Goal: Task Accomplishment & Management: Manage account settings

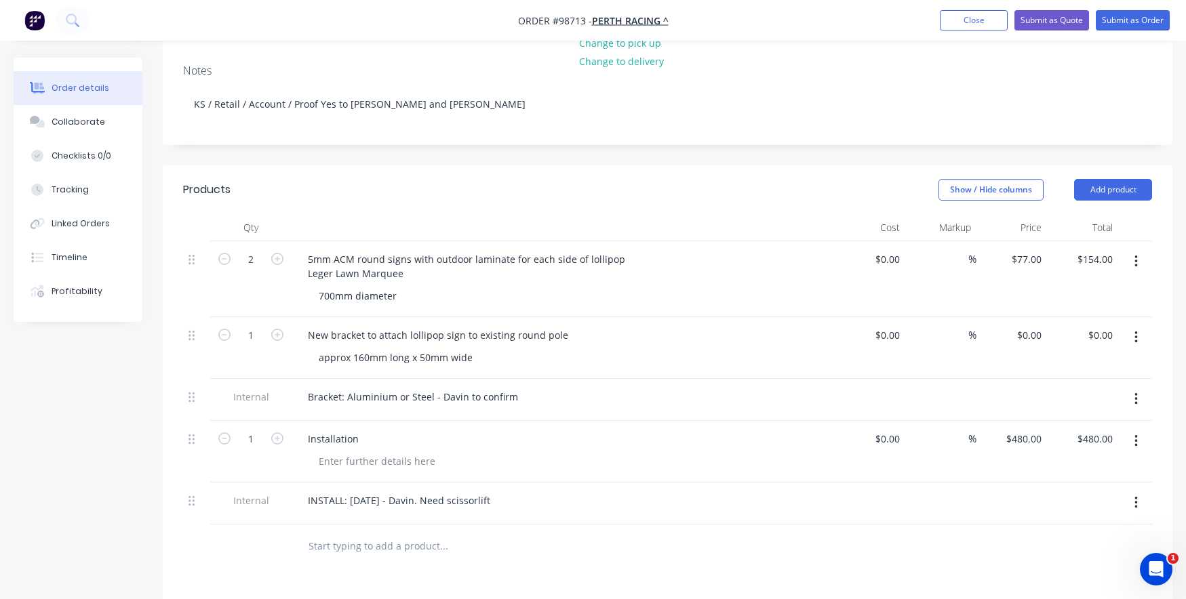
click at [382, 544] on div at bounding box center [536, 547] width 488 height 44
click at [341, 387] on div "Bracket: Aluminium or Steel - Davin to confirm" at bounding box center [413, 397] width 232 height 20
click at [514, 387] on div "Bracket: Aluminium or Steel - Davin to confirm" at bounding box center [413, 397] width 232 height 20
click at [490, 431] on div "Installation" at bounding box center [563, 452] width 542 height 62
click at [610, 387] on div "Bracket: Aluminium or Steel - Davin to confirm so price can be added" at bounding box center [465, 397] width 336 height 20
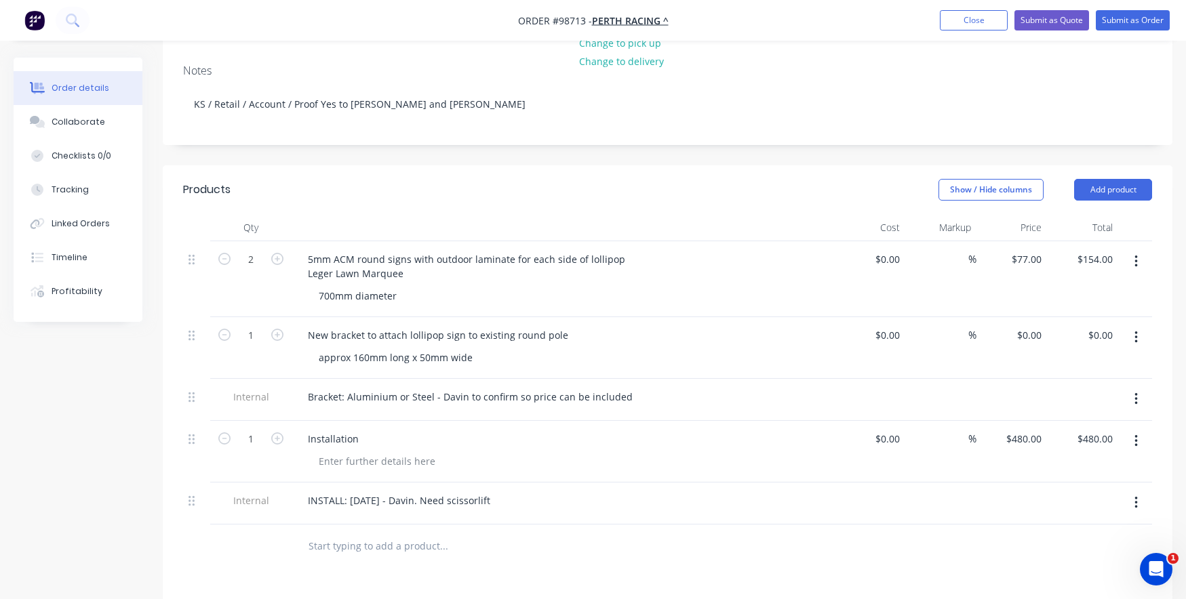
click at [554, 348] on div "approx 160mm long x 50mm wide" at bounding box center [568, 358] width 521 height 20
click at [465, 264] on div "5mm ACM round signs with outdoor laminate for each side of lollipop Leger Lawn …" at bounding box center [563, 279] width 542 height 76
click at [1091, 250] on input "154.00" at bounding box center [1097, 260] width 42 height 20
type input "159"
type input "$79.50"
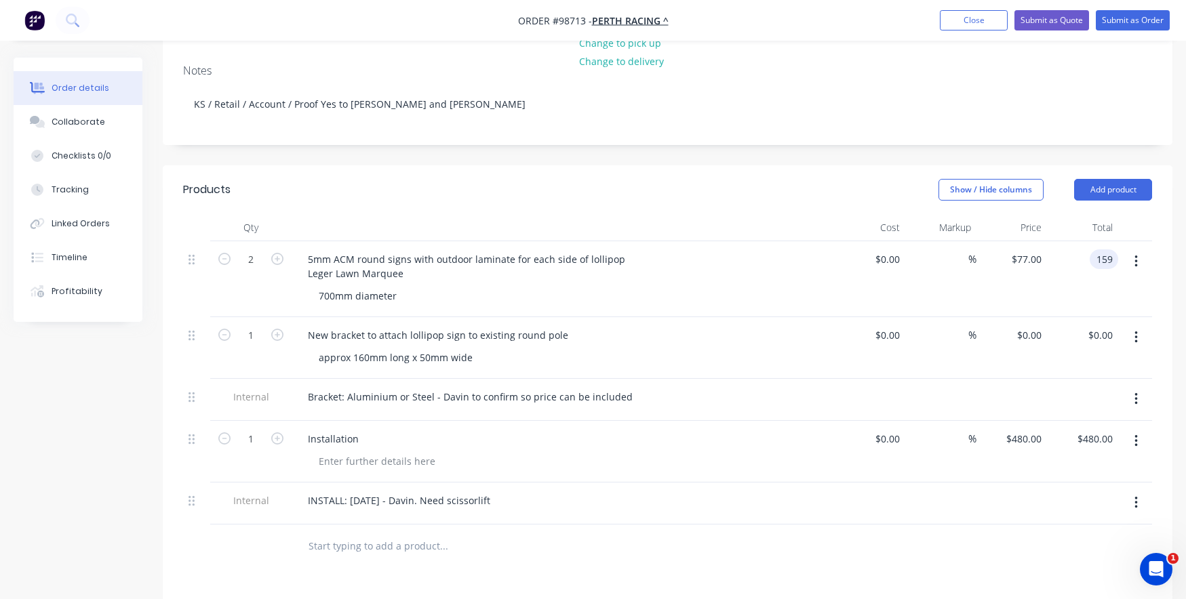
type input "$159.00"
click at [1072, 265] on div "$159.00 $159.00" at bounding box center [1082, 279] width 71 height 76
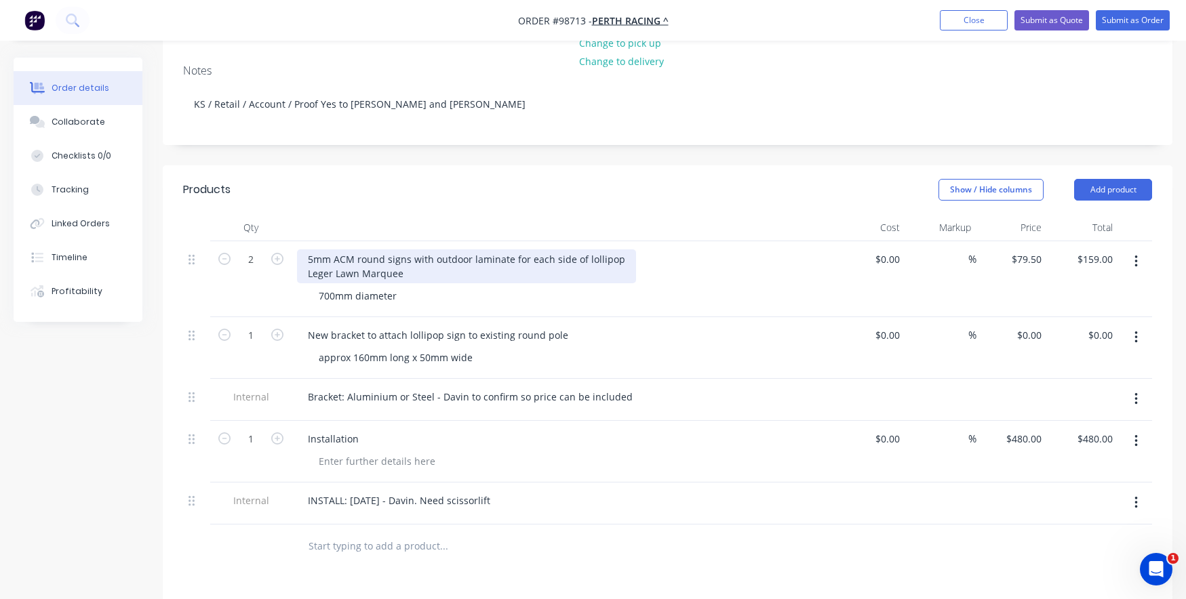
click at [454, 254] on div "5mm ACM round signs with outdoor laminate for each side of lollipop Leger Lawn …" at bounding box center [466, 267] width 339 height 34
click at [445, 253] on div "5mm ACM round signs with outdoor laminate for each side of lollipop Leger Lawn …" at bounding box center [466, 267] width 339 height 34
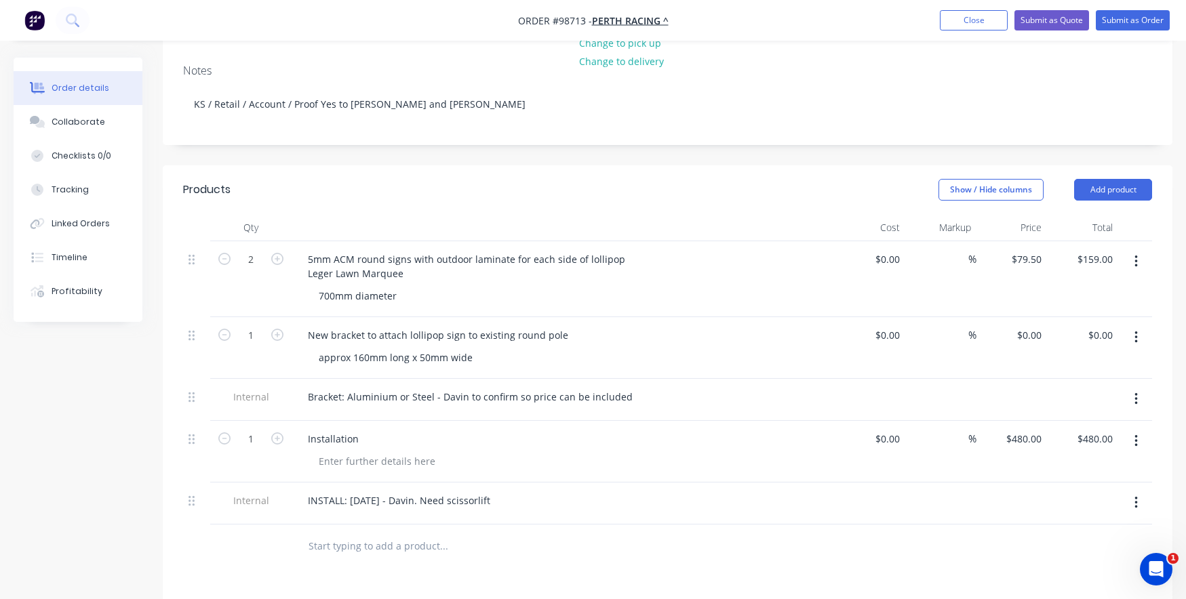
click at [474, 286] on div "700mm diameter" at bounding box center [568, 296] width 521 height 20
click at [397, 429] on div "Installation" at bounding box center [563, 439] width 532 height 20
click at [332, 452] on div at bounding box center [377, 462] width 138 height 20
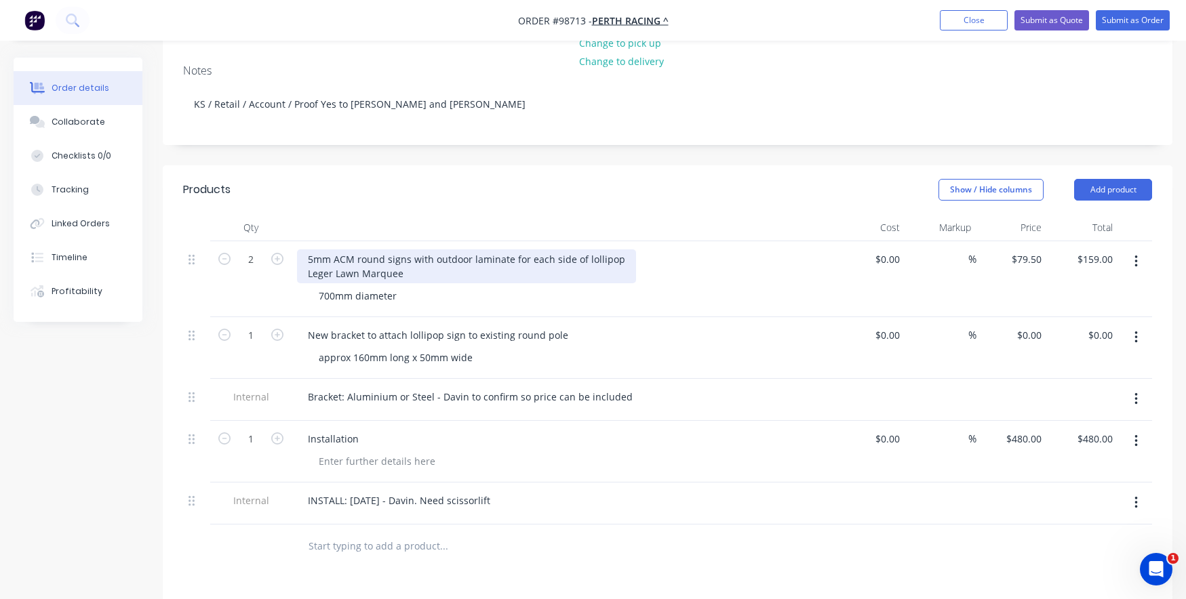
click at [614, 250] on div "5mm ACM round signs with outdoor laminate for each side of lollipop Leger Lawn …" at bounding box center [466, 267] width 339 height 34
click at [582, 250] on div "5mm ACM round signs with outdoor laminate for each side of lollipop Leger Lawn …" at bounding box center [466, 267] width 339 height 34
click at [510, 250] on div "5mm ACM round signs with outdoor laminate for each side of lollipop Leger Lawn …" at bounding box center [466, 267] width 339 height 34
click at [629, 250] on div "5mm ACM round signs with outdoor laminate - for each side of lollipop Leger Law…" at bounding box center [469, 267] width 345 height 34
click at [624, 250] on div "5mm ACM round signs with outdoor laminate - for each side of lollipop signage L…" at bounding box center [488, 267] width 383 height 34
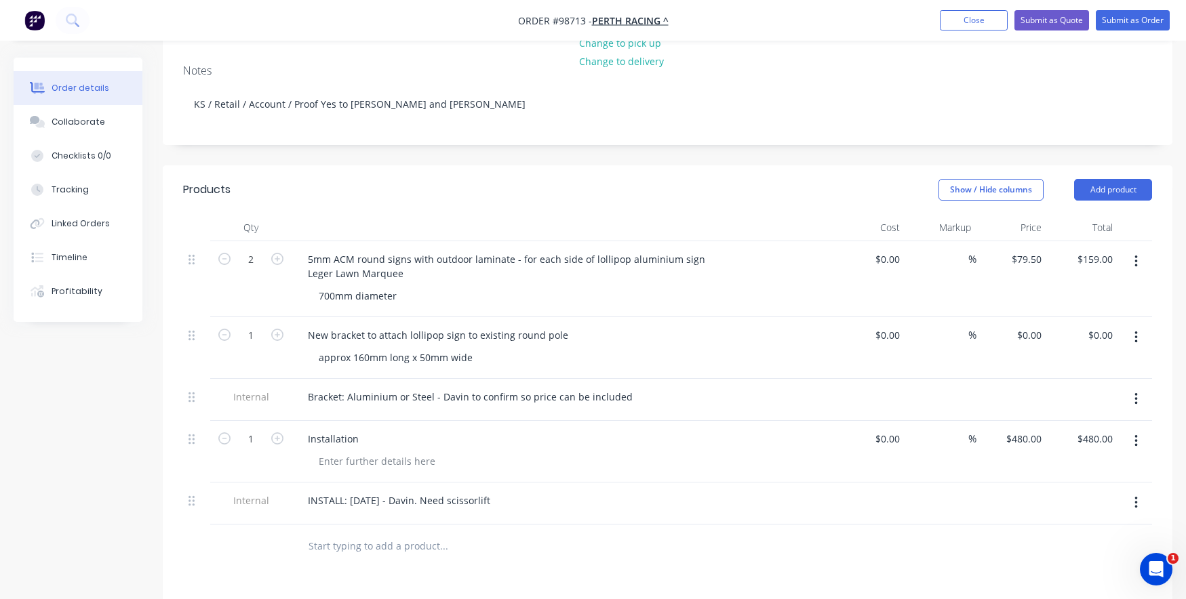
click at [422, 357] on div "New bracket to attach lollipop sign to existing round pole approx 160mm long x …" at bounding box center [563, 348] width 542 height 62
click at [513, 348] on div "approx 160mm long x 50mm wide" at bounding box center [568, 358] width 521 height 20
click at [307, 387] on div "Bracket: Aluminium or Steel - Davin to confirm so price can be included" at bounding box center [470, 397] width 347 height 20
click at [435, 387] on div "Sign in Fabrication. Bracket: Aluminium or Steel - Davin to confirm so price ca…" at bounding box center [515, 397] width 437 height 20
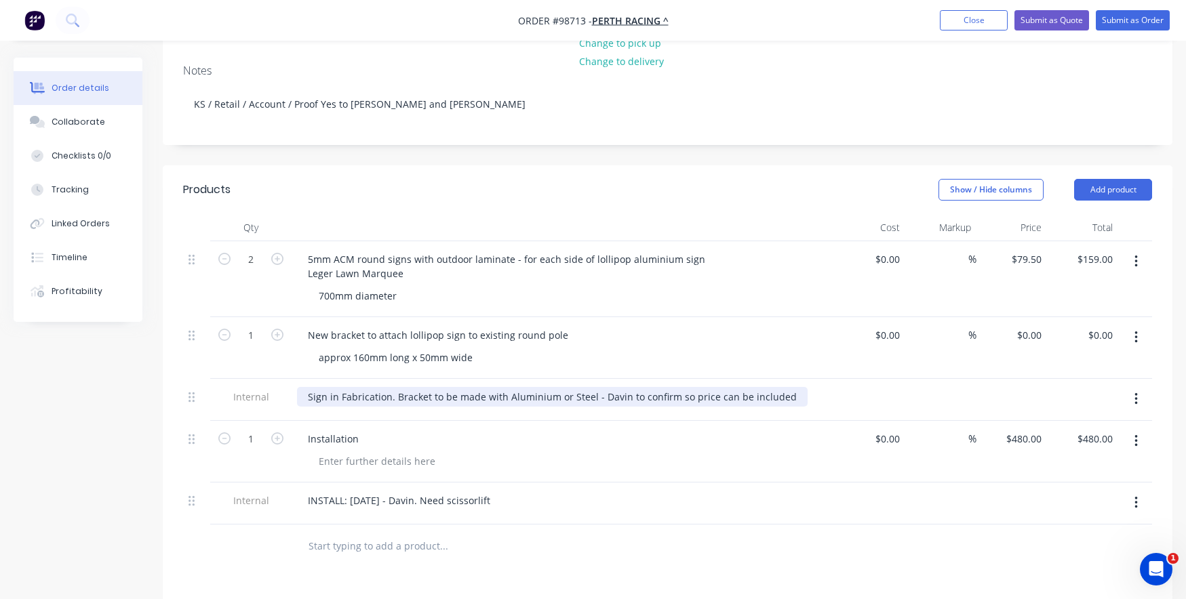
click at [307, 387] on div "Sign in Fabrication. Bracket to be made with Aluminium or Steel - Davin to conf…" at bounding box center [552, 397] width 511 height 20
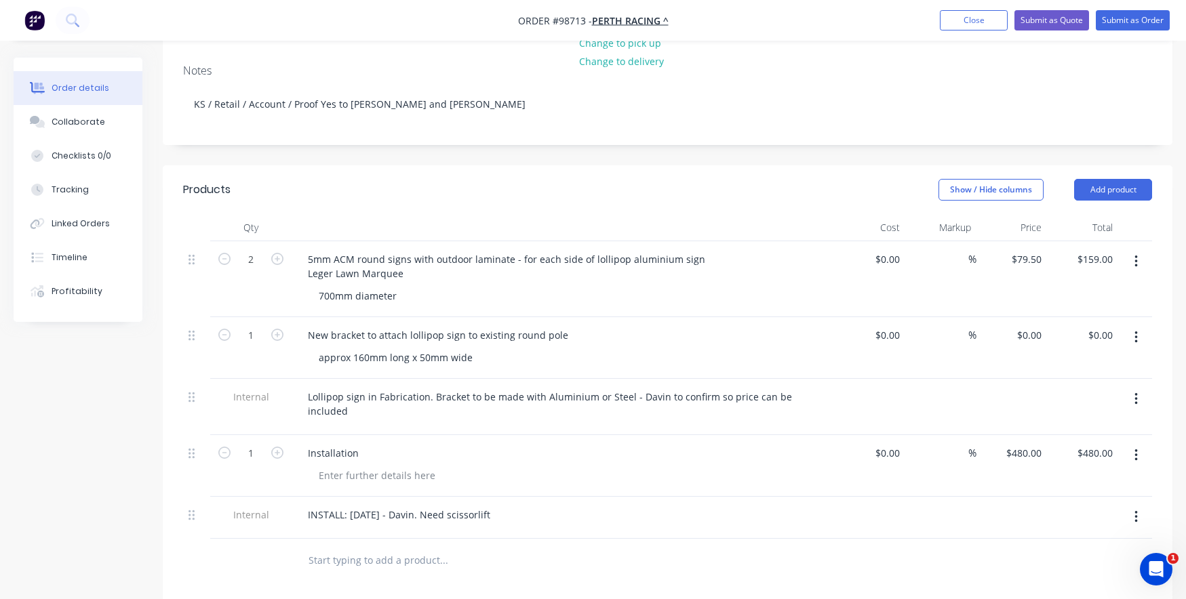
click at [368, 547] on input "text" at bounding box center [443, 560] width 271 height 27
click at [454, 505] on div "INSTALL: [DATE] - Davin. Need scissorlift" at bounding box center [399, 515] width 204 height 20
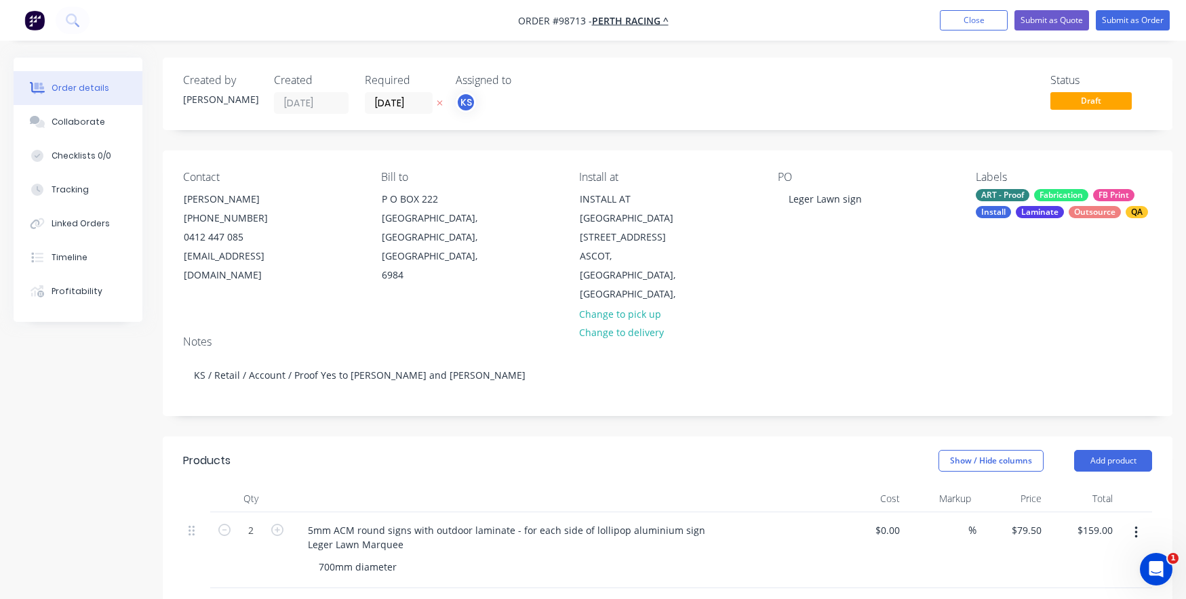
click at [1104, 210] on div "Outsource" at bounding box center [1095, 212] width 52 height 12
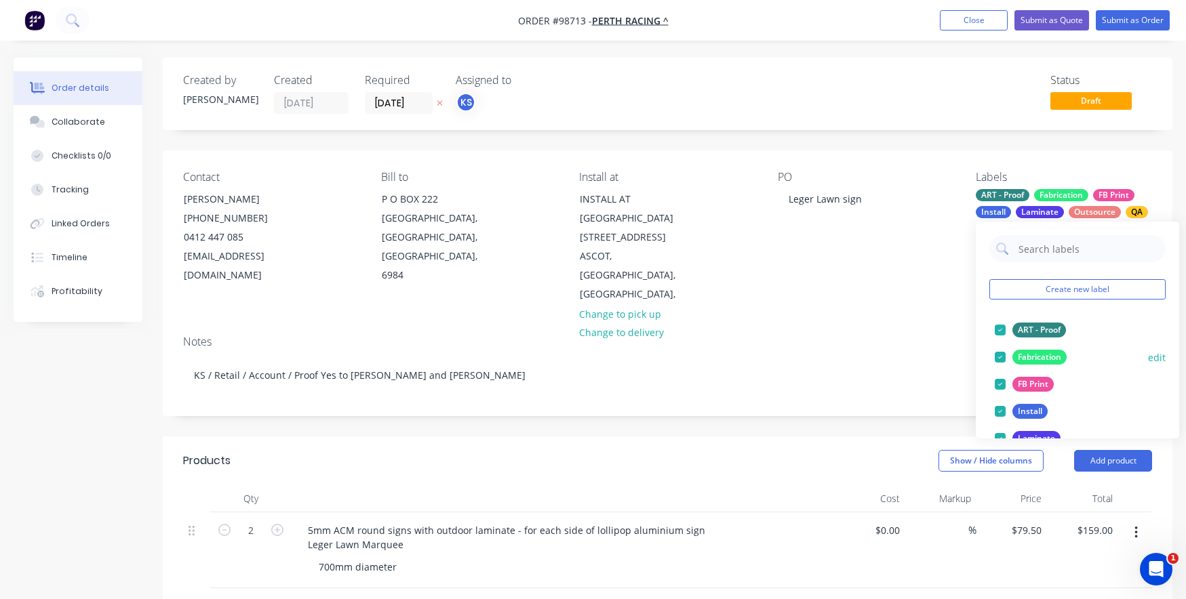
scroll to position [68, 0]
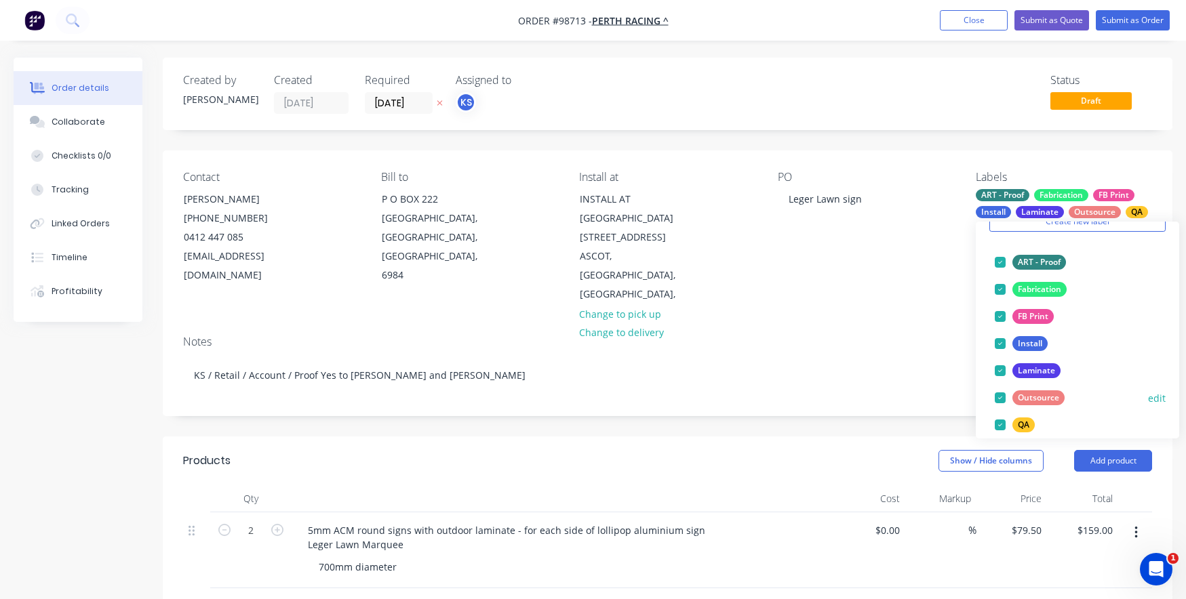
click at [1003, 395] on div at bounding box center [1000, 397] width 27 height 27
click at [923, 336] on div "Notes" at bounding box center [667, 342] width 969 height 13
